Goal: Information Seeking & Learning: Learn about a topic

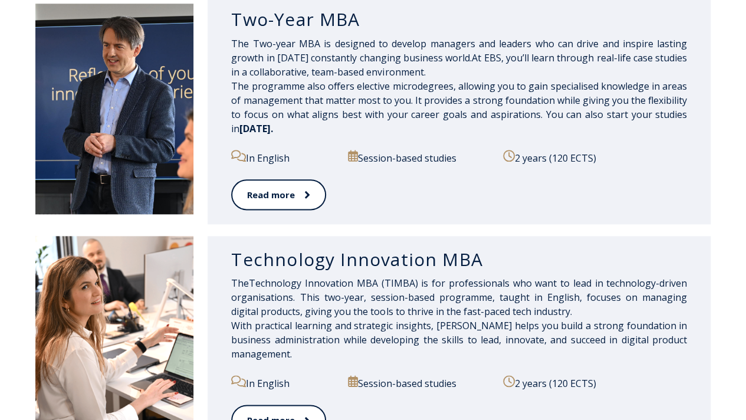
scroll to position [551, 0]
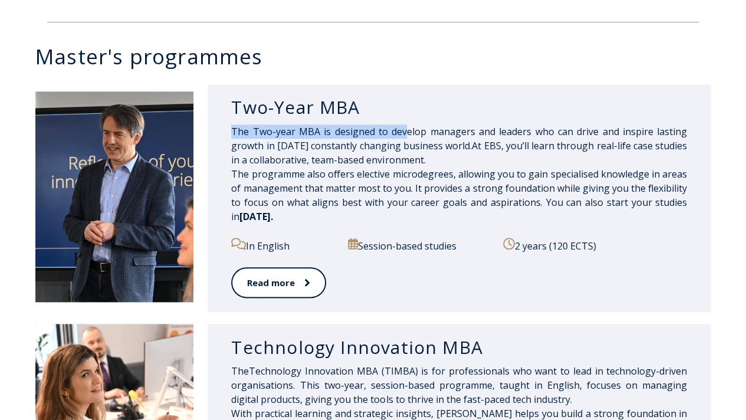
drag, startPoint x: 234, startPoint y: 130, endPoint x: 405, endPoint y: 133, distance: 171.7
click at [405, 133] on span "The Two-year MBA is designed to develop managers and leaders who can drive and …" at bounding box center [459, 167] width 456 height 84
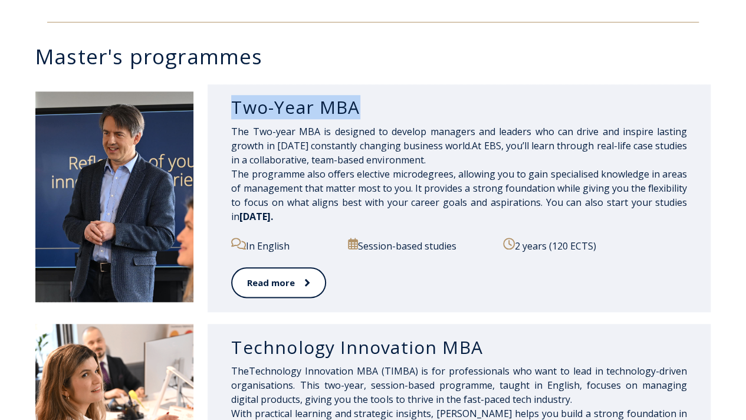
drag, startPoint x: 352, startPoint y: 99, endPoint x: 219, endPoint y: 106, distance: 133.5
click at [219, 106] on div "Two-Year MBA The Two-year MBA is designed to develop managers and leaders who c…" at bounding box center [459, 198] width 503 height 228
click at [228, 107] on div "Two-Year MBA The Two-year MBA is designed to develop managers and leaders who c…" at bounding box center [459, 198] width 503 height 228
drag, startPoint x: 250, startPoint y: 110, endPoint x: 372, endPoint y: 110, distance: 122.1
click at [372, 110] on div "Two-Year MBA The Two-year MBA is designed to develop managers and leaders who c…" at bounding box center [459, 198] width 503 height 228
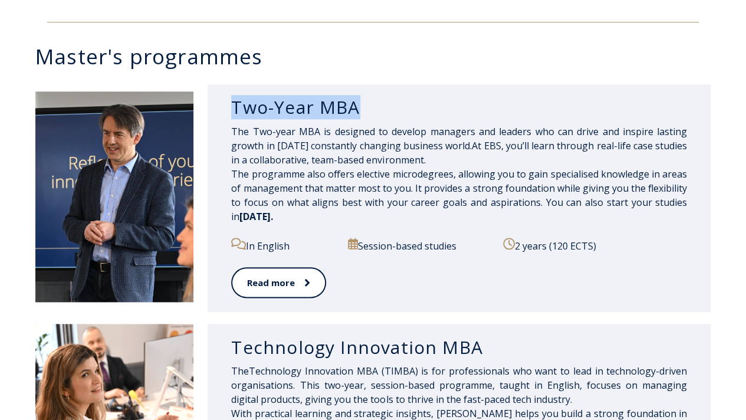
click at [372, 110] on h3 "Two-Year MBA" at bounding box center [459, 107] width 456 height 22
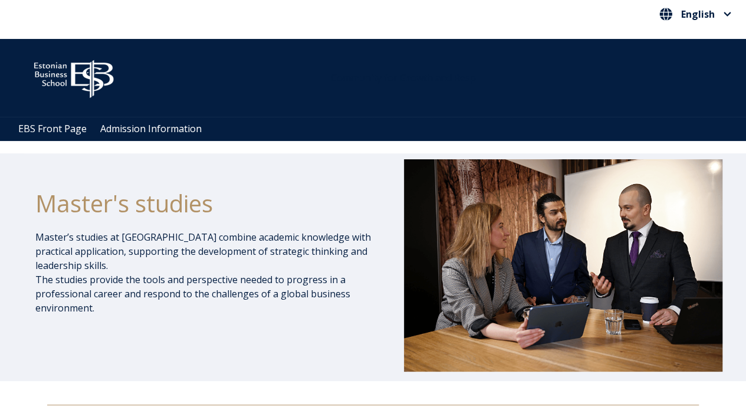
scroll to position [0, 0]
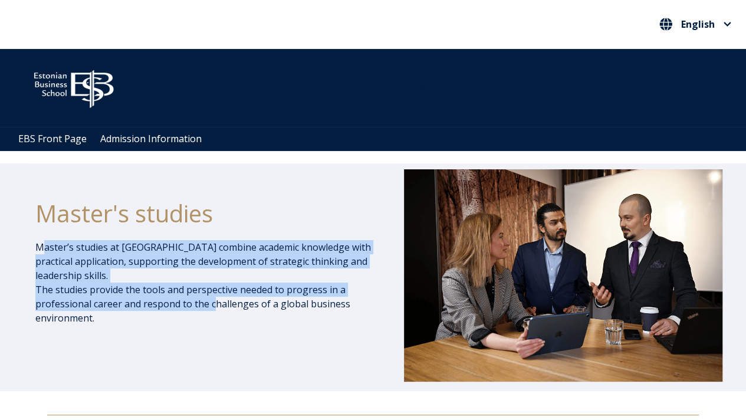
drag, startPoint x: 40, startPoint y: 243, endPoint x: 215, endPoint y: 309, distance: 187.1
click at [215, 309] on p "Master’s studies at [GEOGRAPHIC_DATA] combine academic knowledge with practical…" at bounding box center [206, 282] width 342 height 85
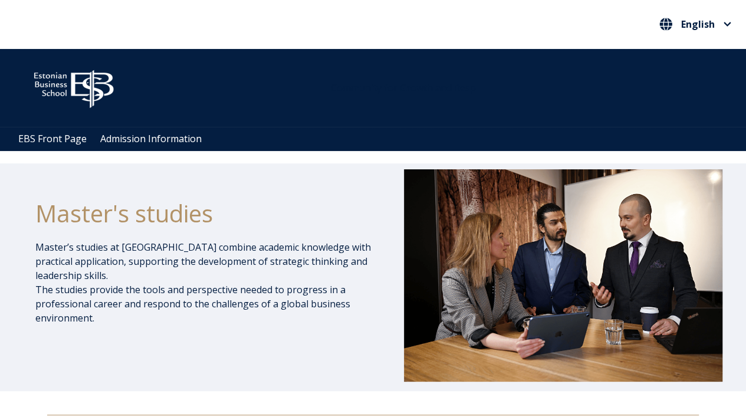
drag, startPoint x: 215, startPoint y: 309, endPoint x: 153, endPoint y: 315, distance: 61.7
click at [156, 315] on p "Master’s studies at [GEOGRAPHIC_DATA] combine academic knowledge with practical…" at bounding box center [206, 282] width 342 height 85
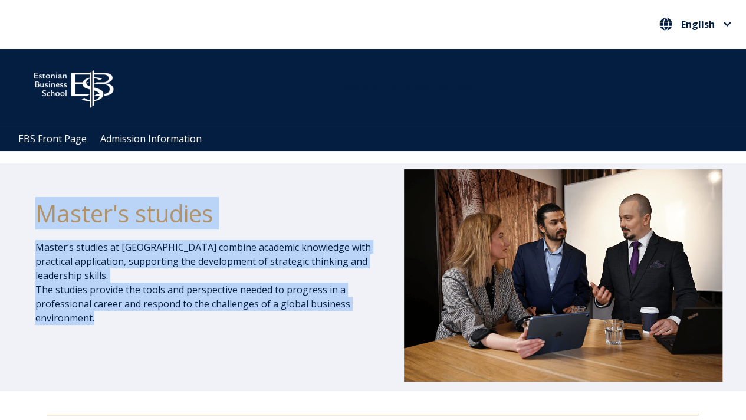
drag, startPoint x: 109, startPoint y: 314, endPoint x: 37, endPoint y: 222, distance: 116.9
click at [37, 222] on div "Master's studies Master’s studies at [GEOGRAPHIC_DATA] combine academic knowled…" at bounding box center [206, 277] width 342 height 216
click at [44, 228] on h1 "Master's studies" at bounding box center [206, 214] width 342 height 30
